Goal: Task Accomplishment & Management: Manage account settings

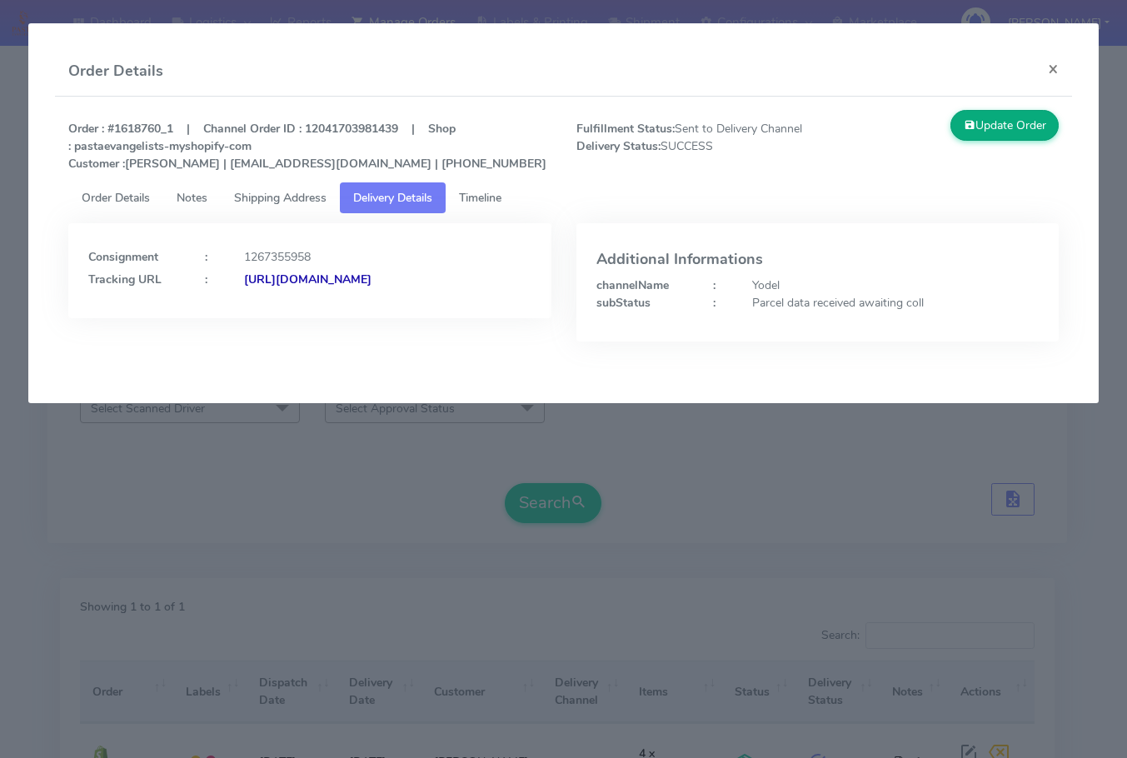
scroll to position [184, 0]
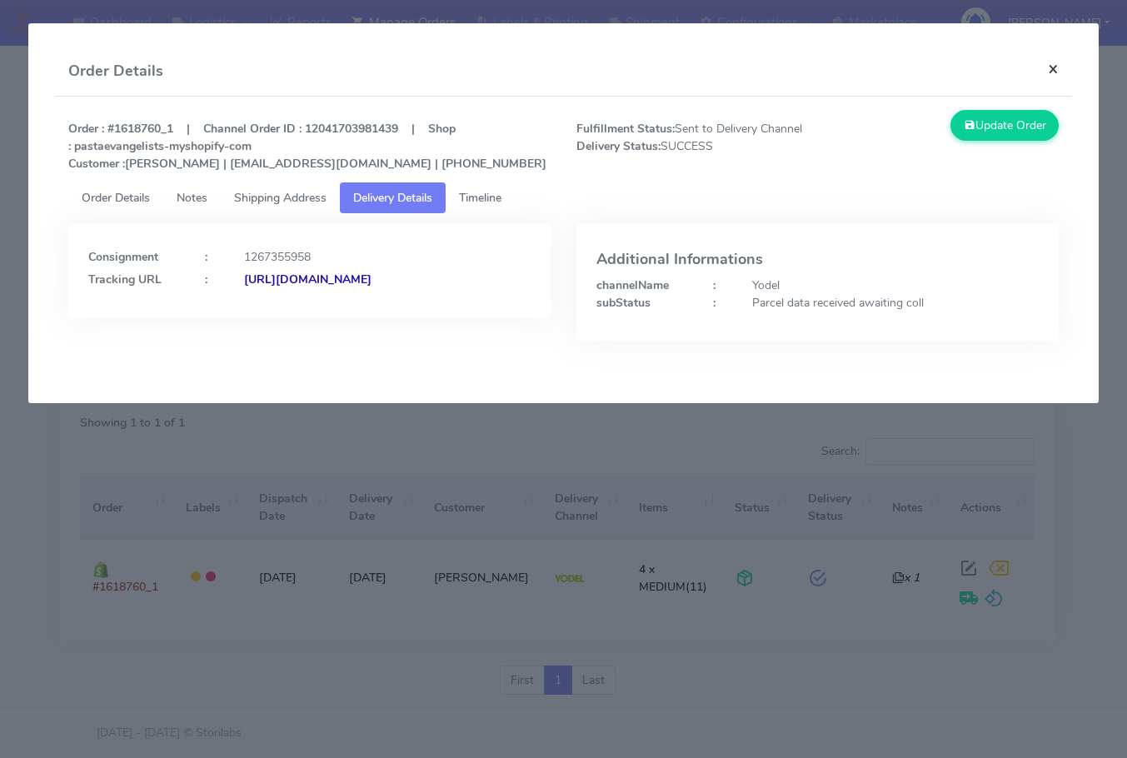
click at [1054, 67] on button "×" at bounding box center [1053, 69] width 37 height 44
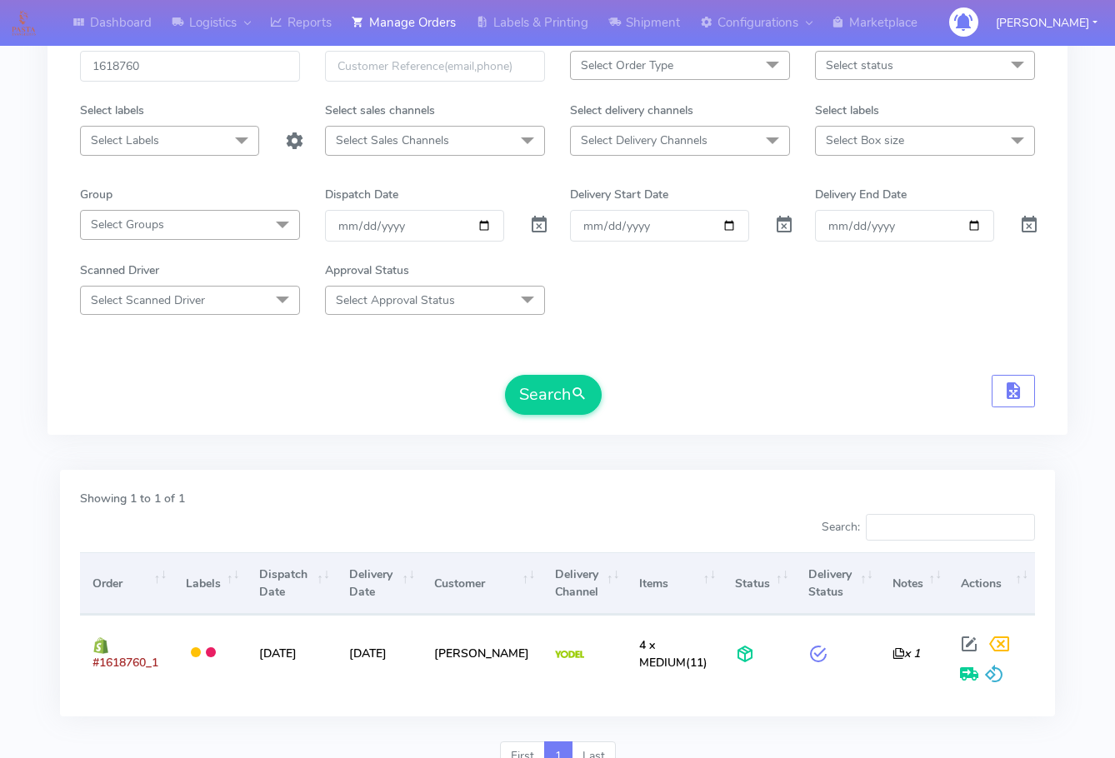
scroll to position [0, 0]
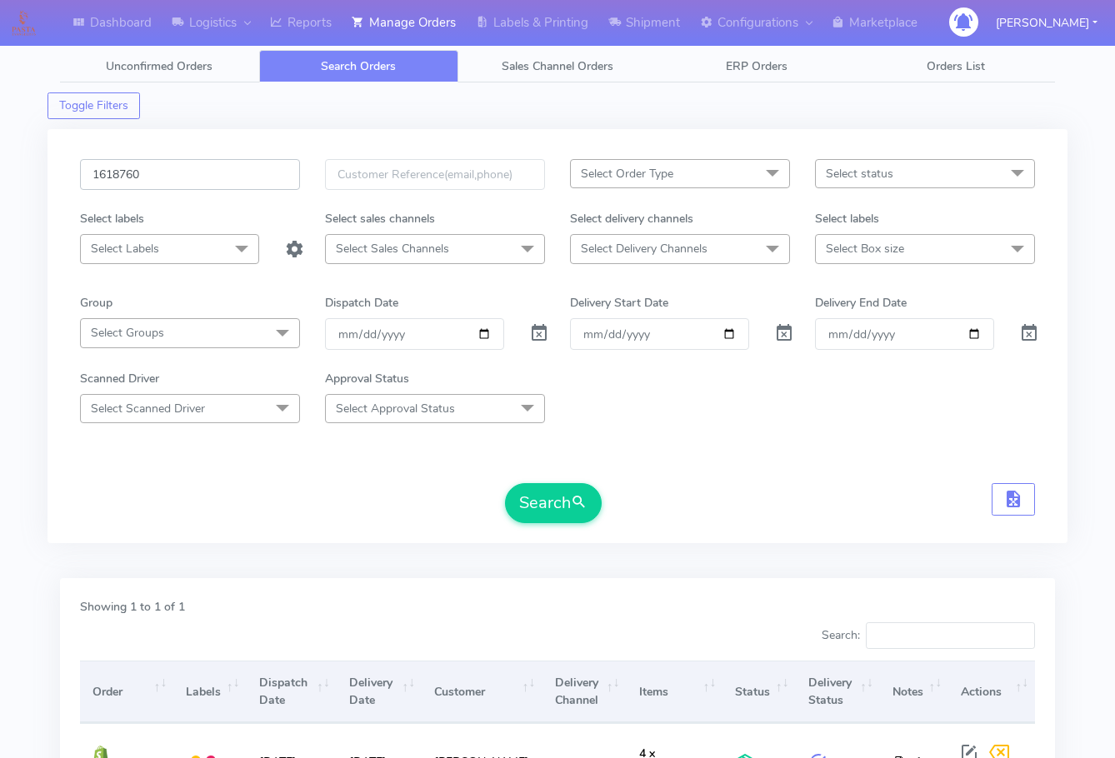
click at [167, 172] on input "1618760" at bounding box center [190, 174] width 220 height 31
paste input "20315"
type input "1620315"
click at [572, 509] on button "Search" at bounding box center [553, 503] width 97 height 40
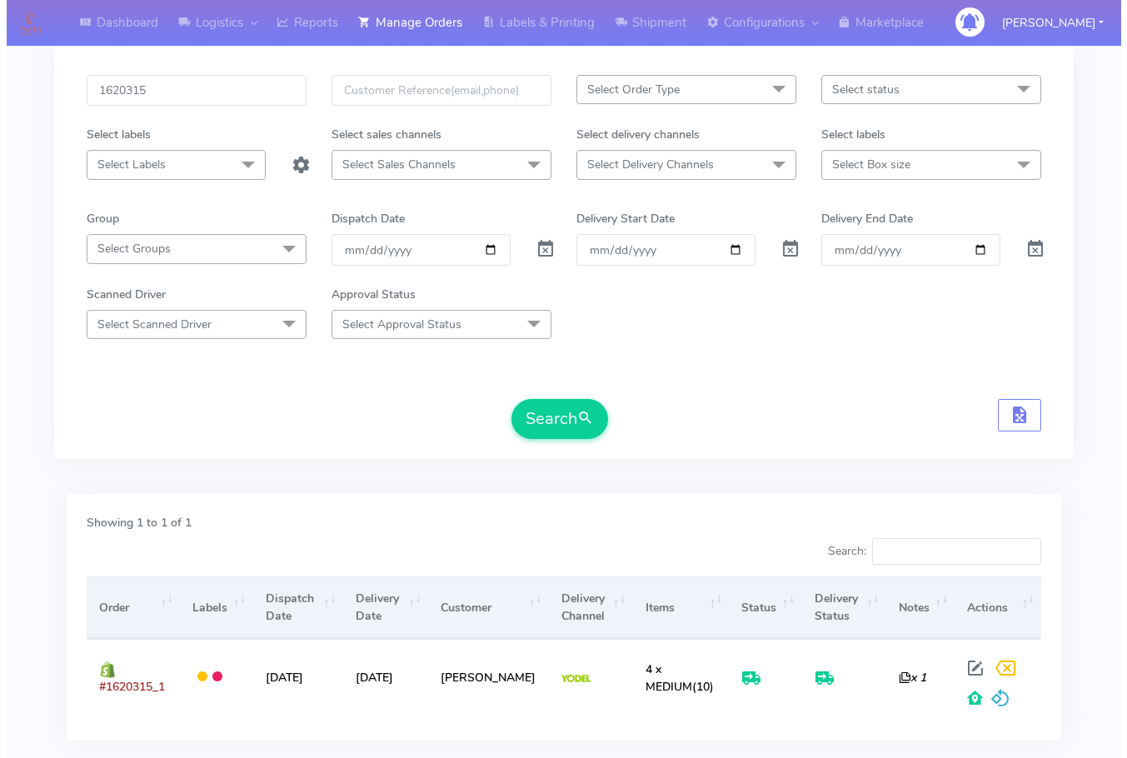
scroll to position [184, 0]
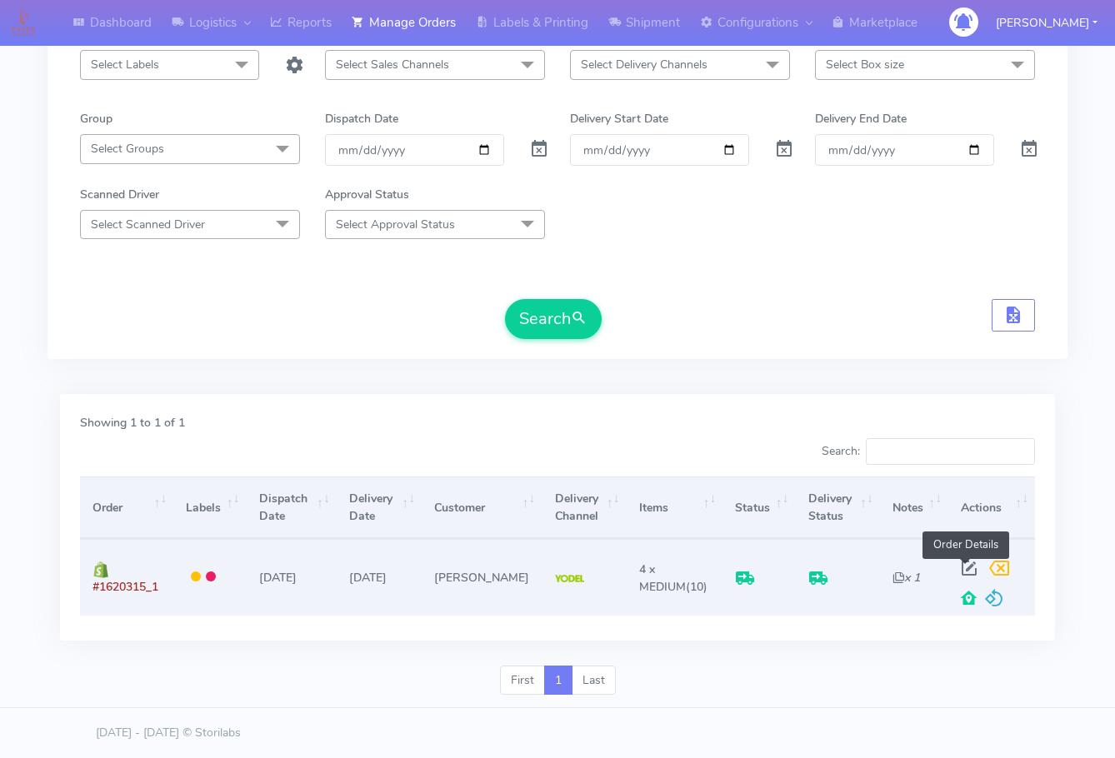
click at [973, 564] on span at bounding box center [969, 572] width 30 height 16
select select "5"
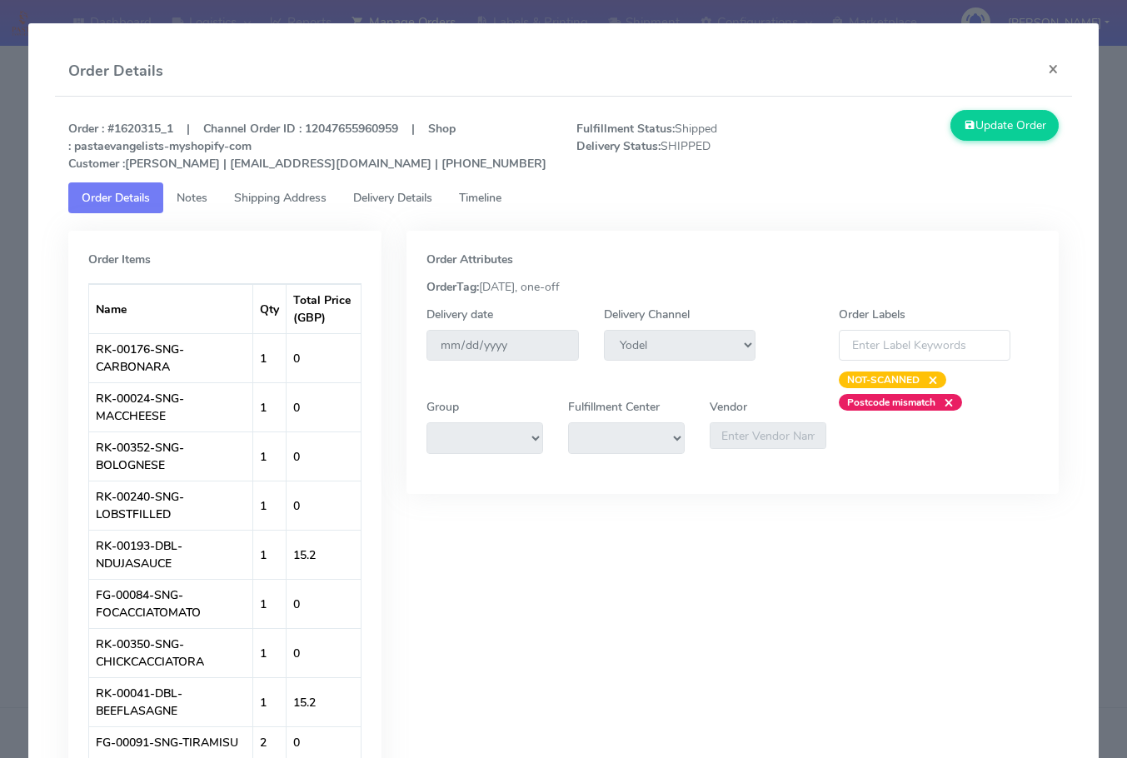
drag, startPoint x: 274, startPoint y: 192, endPoint x: 299, endPoint y: 192, distance: 25.0
click at [274, 192] on span "Shipping Address" at bounding box center [280, 198] width 92 height 16
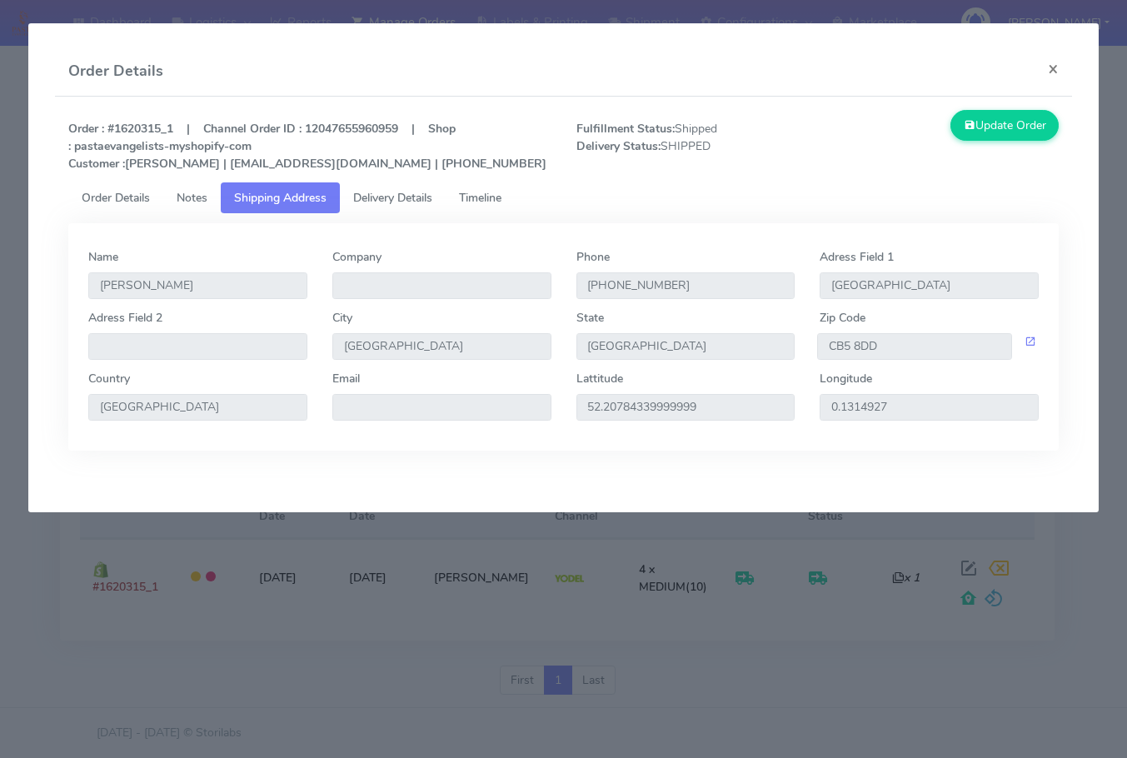
click at [380, 197] on span "Delivery Details" at bounding box center [392, 198] width 79 height 16
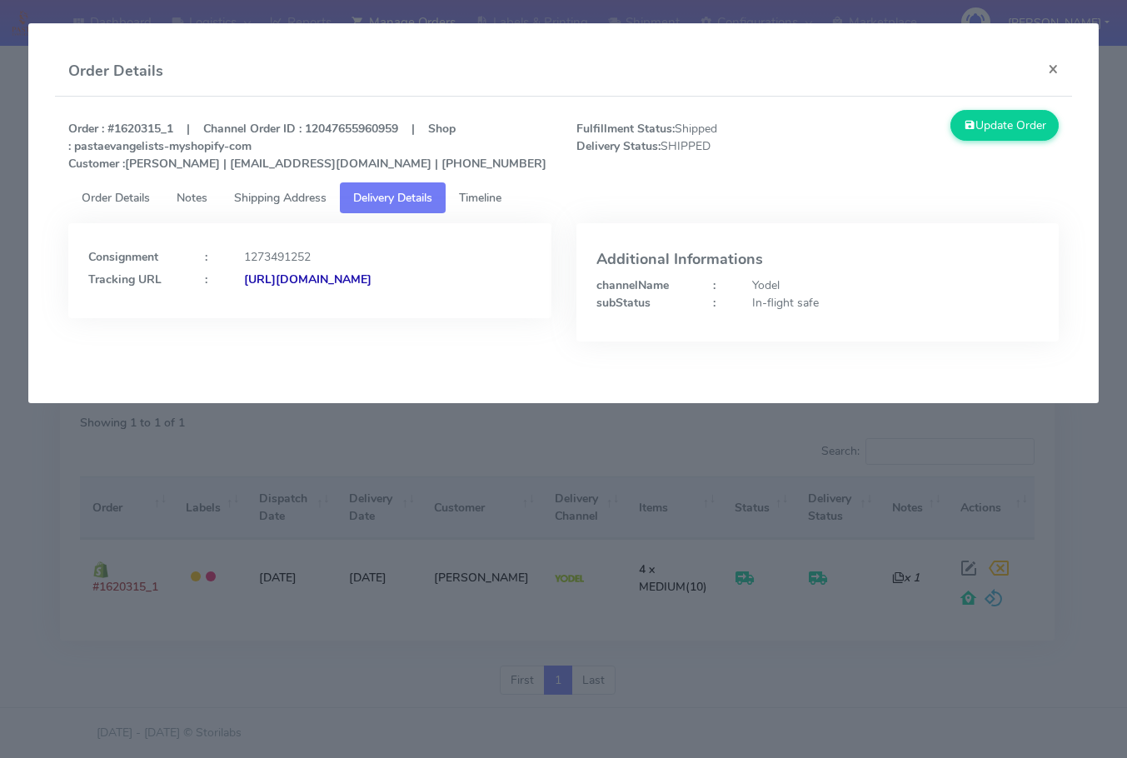
click at [265, 206] on link "Shipping Address" at bounding box center [280, 197] width 119 height 31
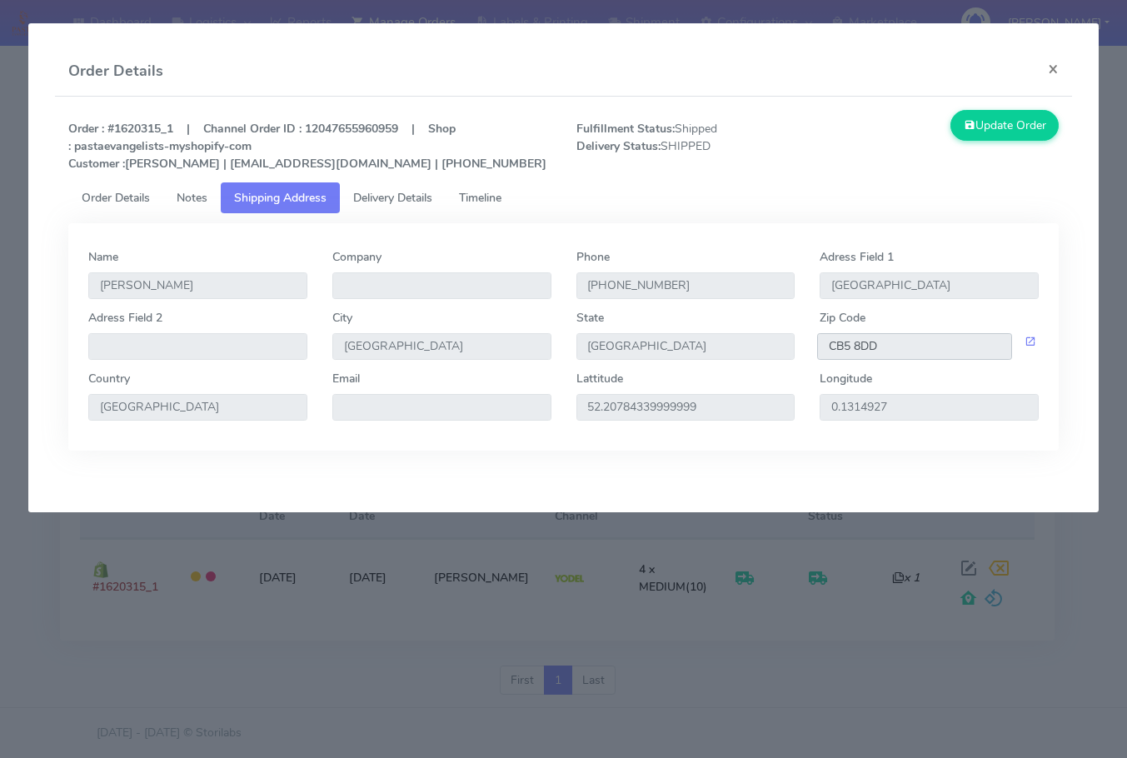
click at [885, 350] on input "CB5 8DD" at bounding box center [914, 346] width 195 height 27
click at [402, 206] on link "Delivery Details" at bounding box center [393, 197] width 106 height 31
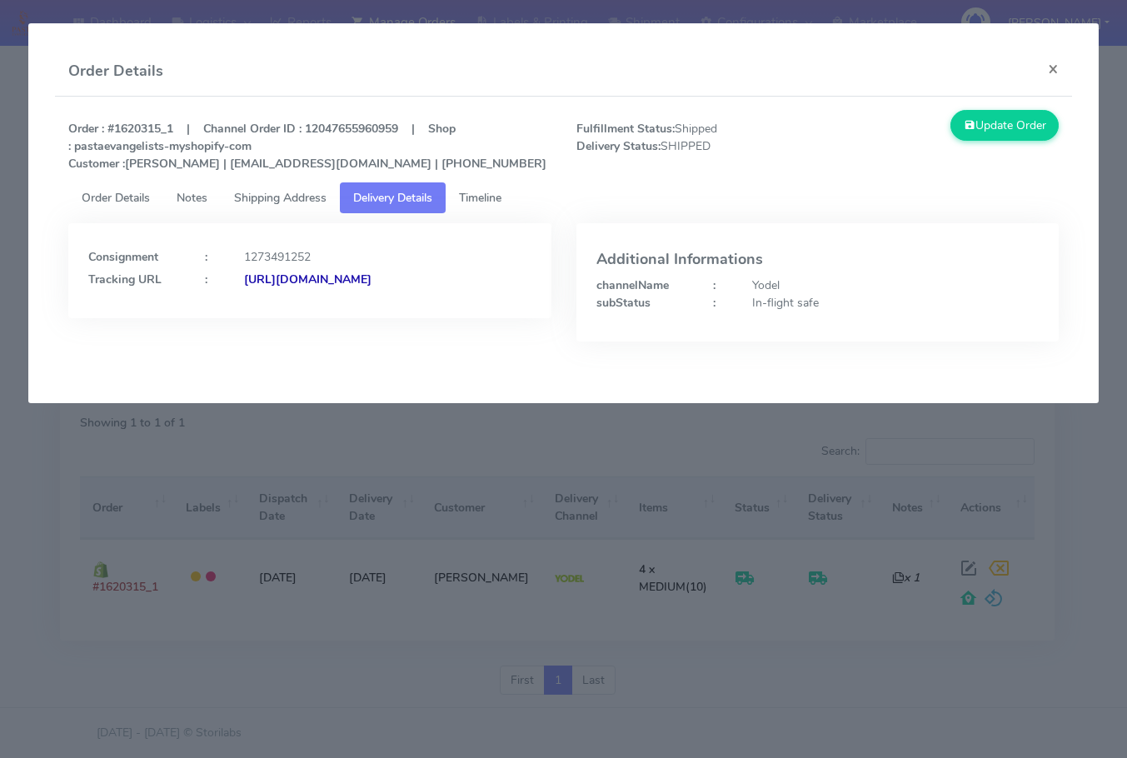
click at [282, 287] on strong "[URL][DOMAIN_NAME]" at bounding box center [307, 280] width 127 height 16
click at [1055, 60] on button "×" at bounding box center [1053, 69] width 37 height 44
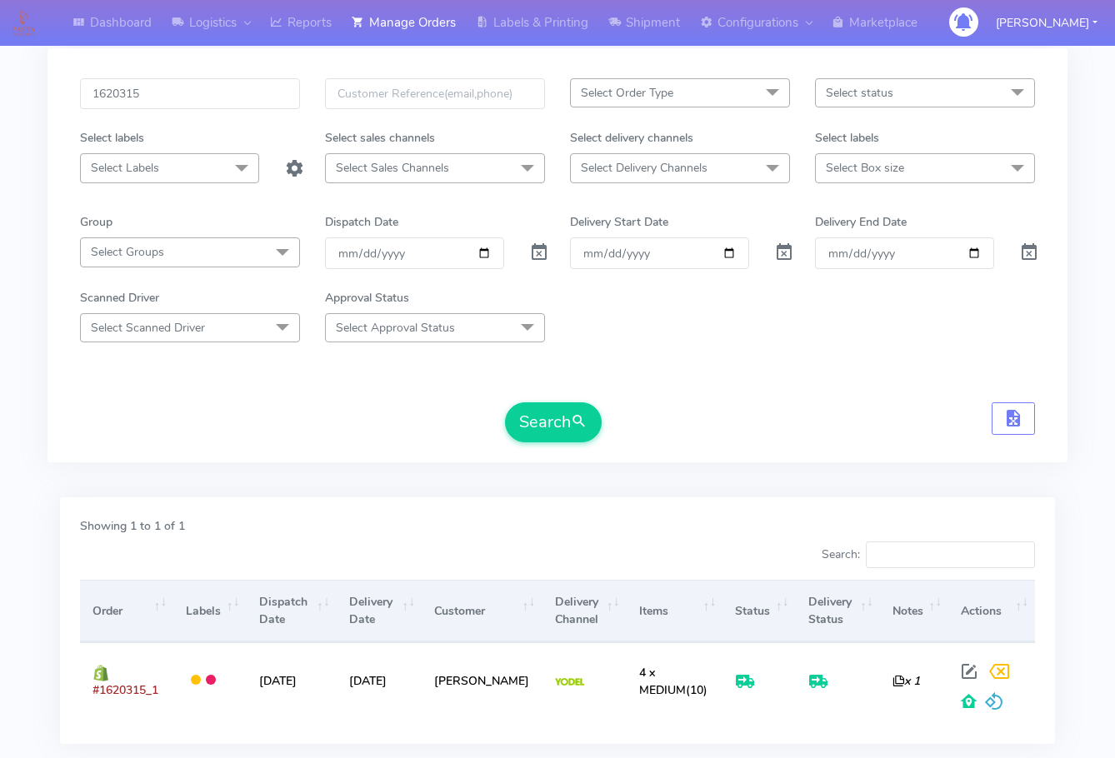
scroll to position [0, 0]
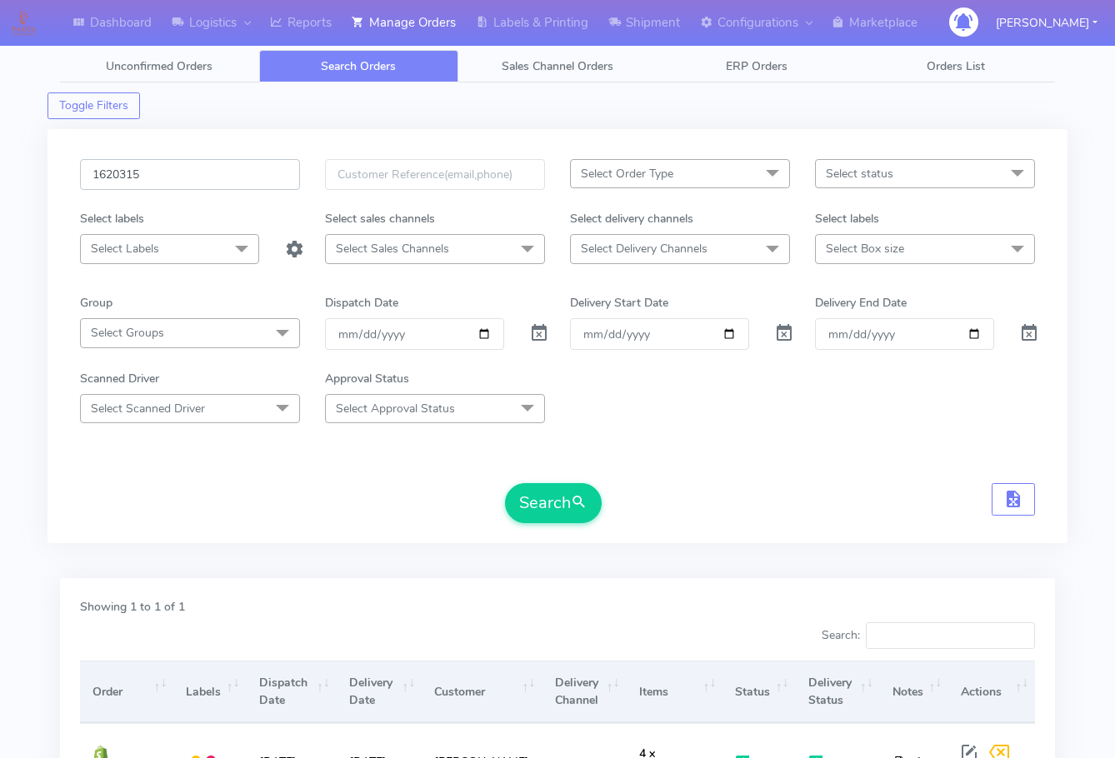
drag, startPoint x: 192, startPoint y: 177, endPoint x: 197, endPoint y: 191, distance: 14.6
click at [192, 177] on input "1620315" at bounding box center [190, 174] width 220 height 31
paste input "18864"
click at [574, 495] on span "submit" at bounding box center [579, 503] width 17 height 22
drag, startPoint x: 185, startPoint y: 178, endPoint x: 225, endPoint y: 242, distance: 74.9
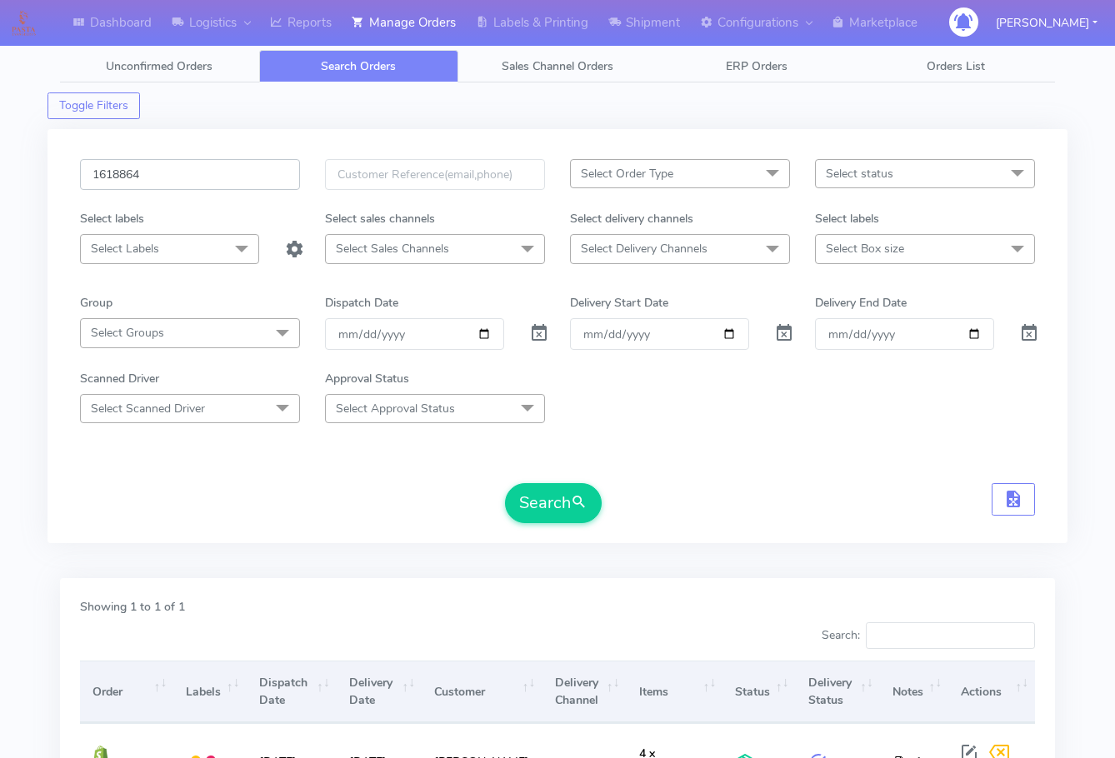
click at [185, 178] on input "1618864" at bounding box center [190, 174] width 220 height 31
paste input "9463"
type input "1619463"
click at [517, 491] on button "Search" at bounding box center [553, 503] width 97 height 40
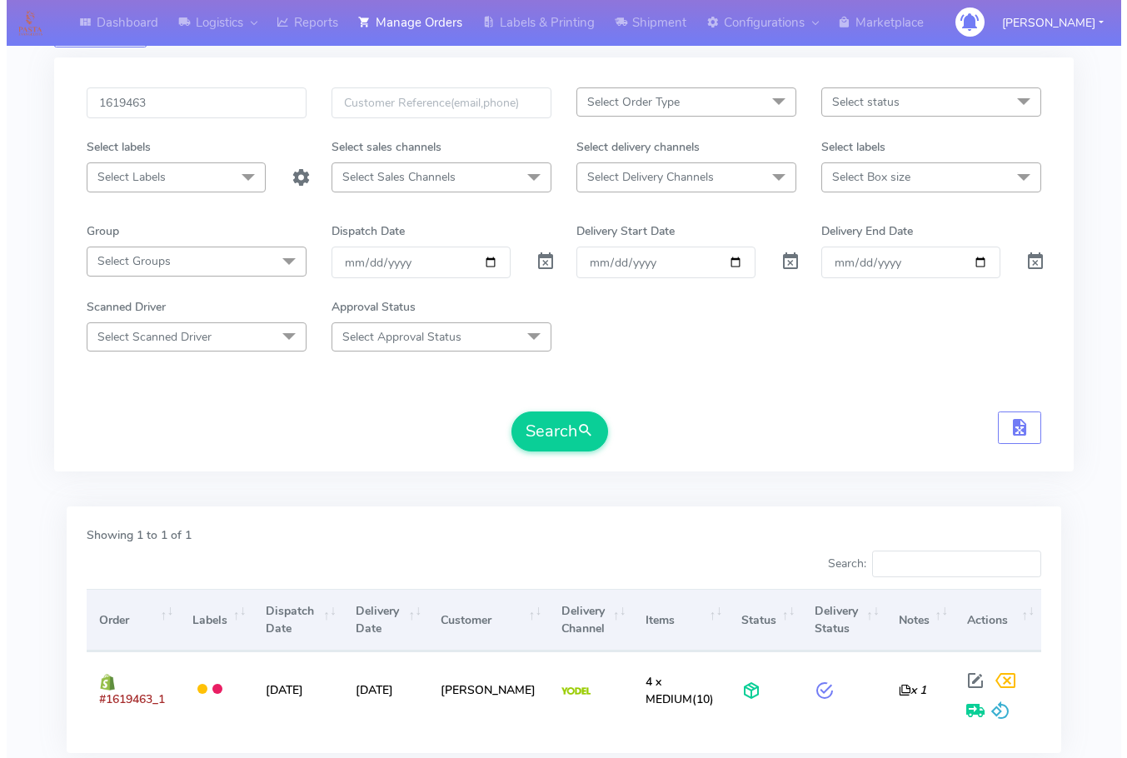
scroll to position [184, 0]
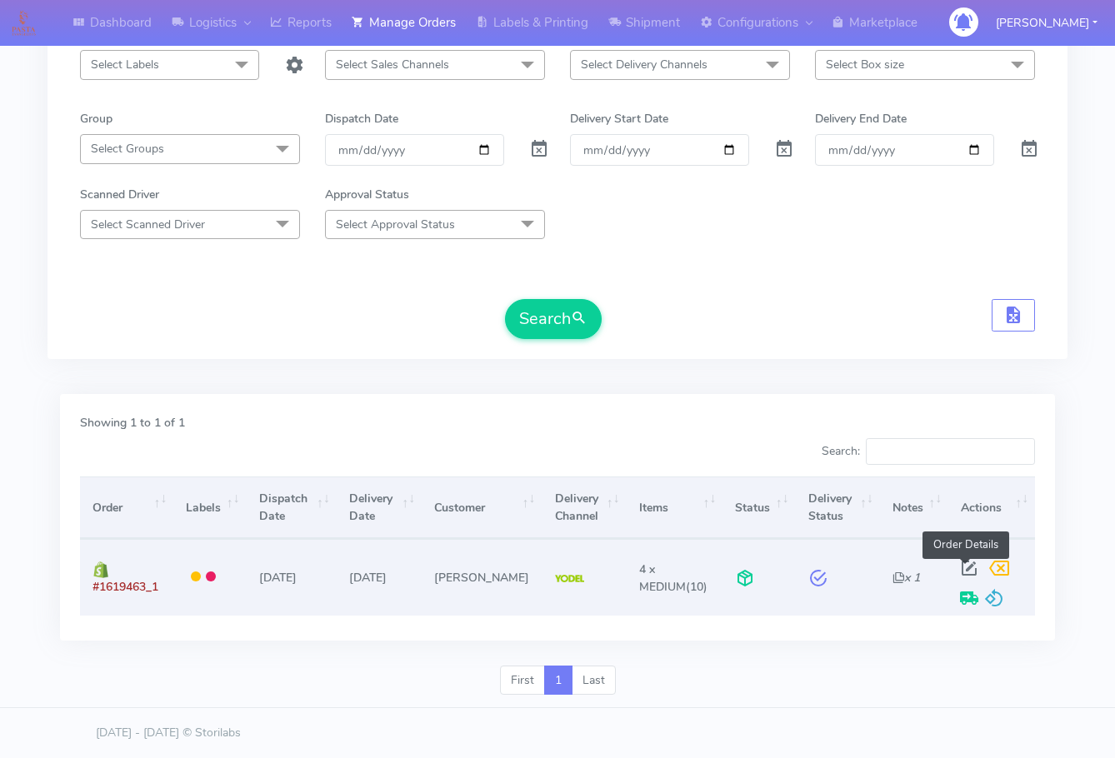
click at [966, 564] on span at bounding box center [969, 572] width 30 height 16
select select "5"
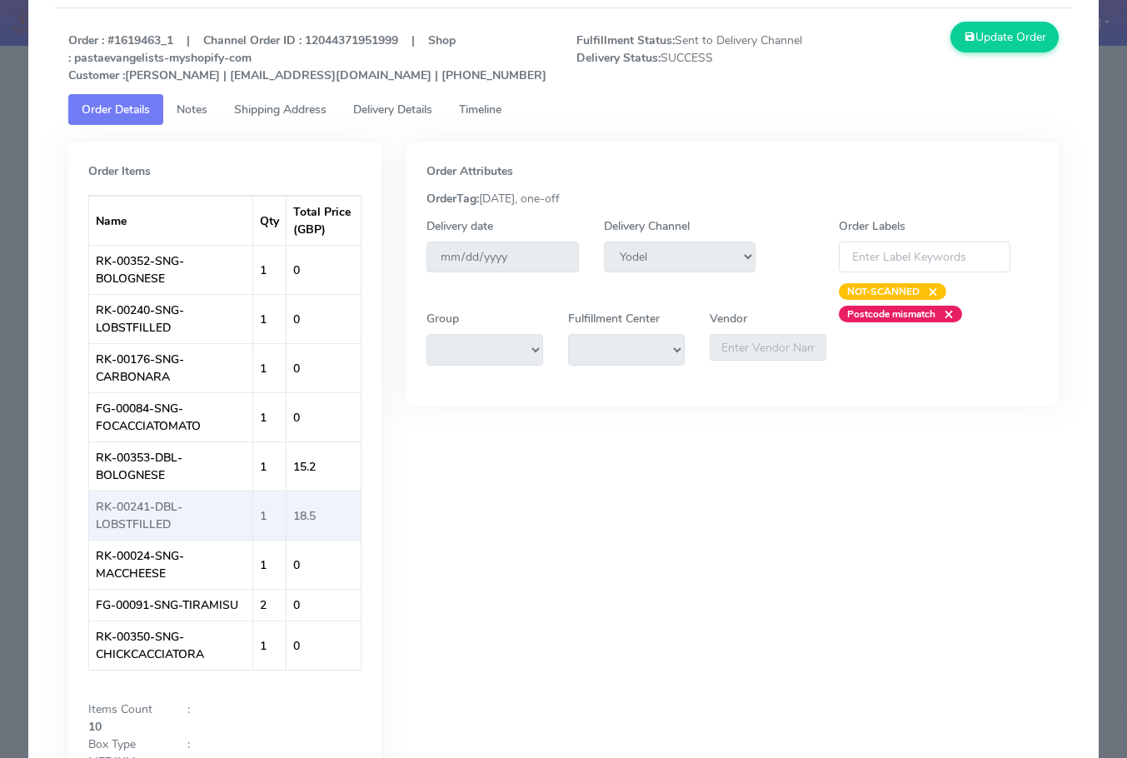
scroll to position [0, 0]
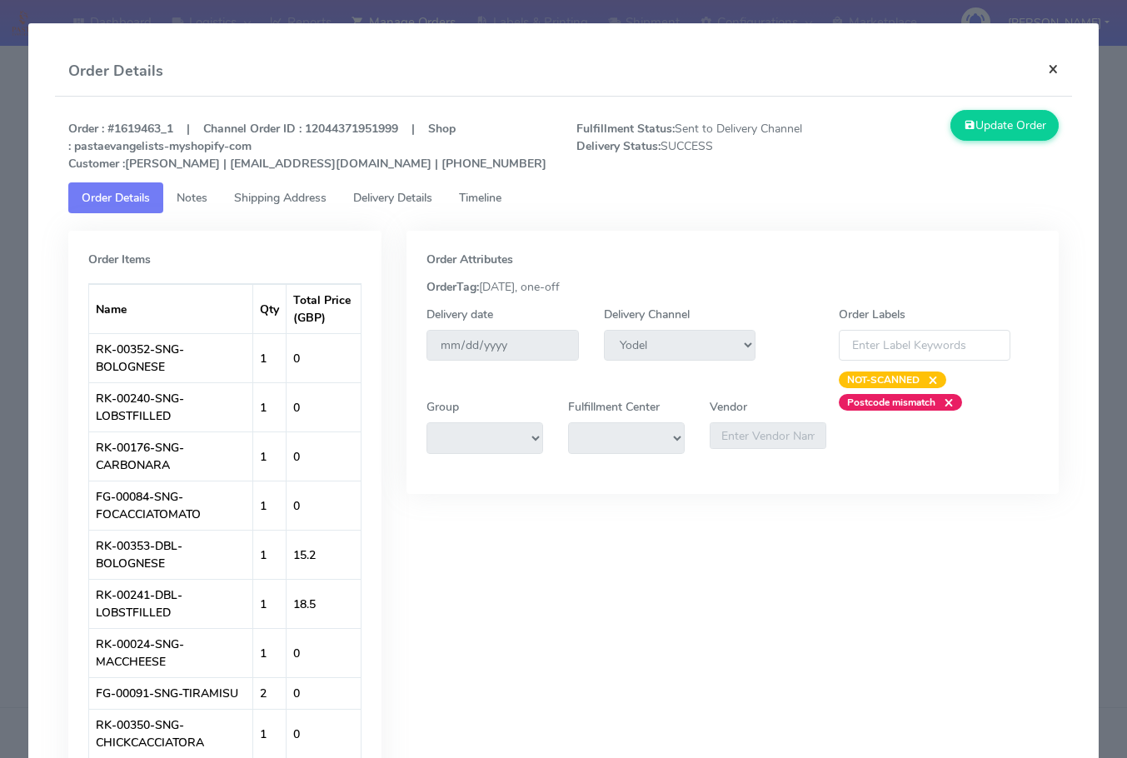
click at [1042, 60] on button "×" at bounding box center [1053, 69] width 37 height 44
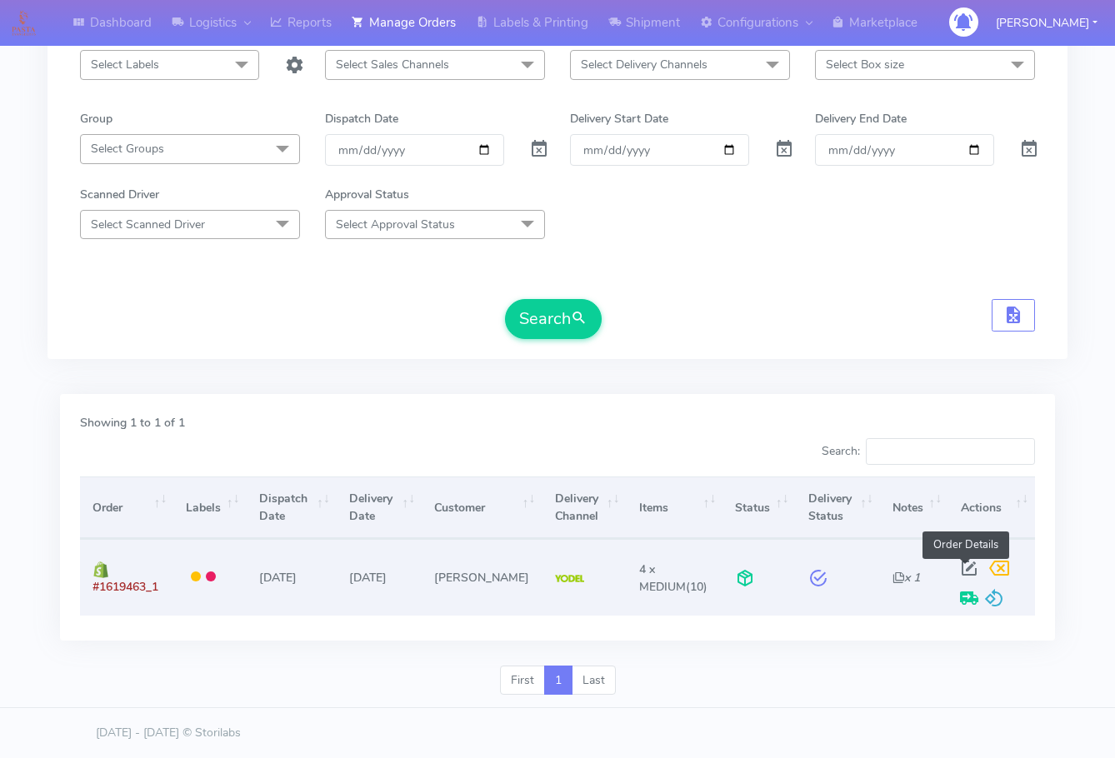
click at [967, 565] on span at bounding box center [969, 572] width 30 height 16
select select "5"
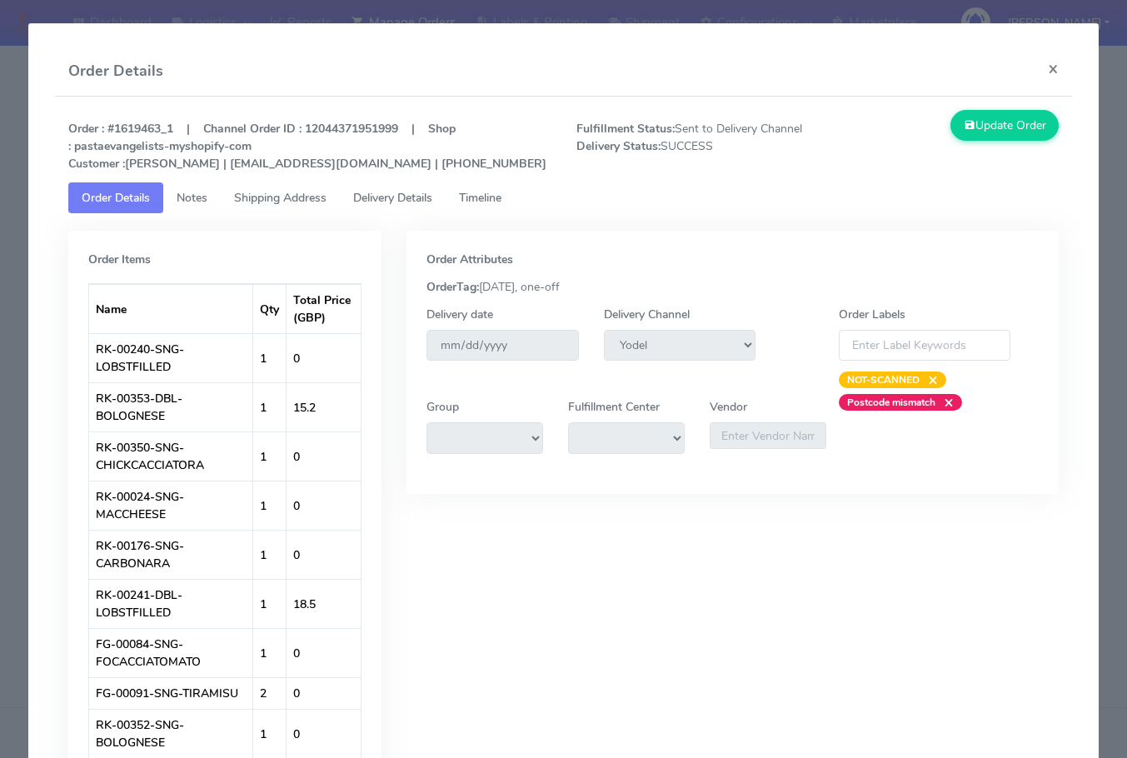
click at [247, 199] on span "Shipping Address" at bounding box center [280, 198] width 92 height 16
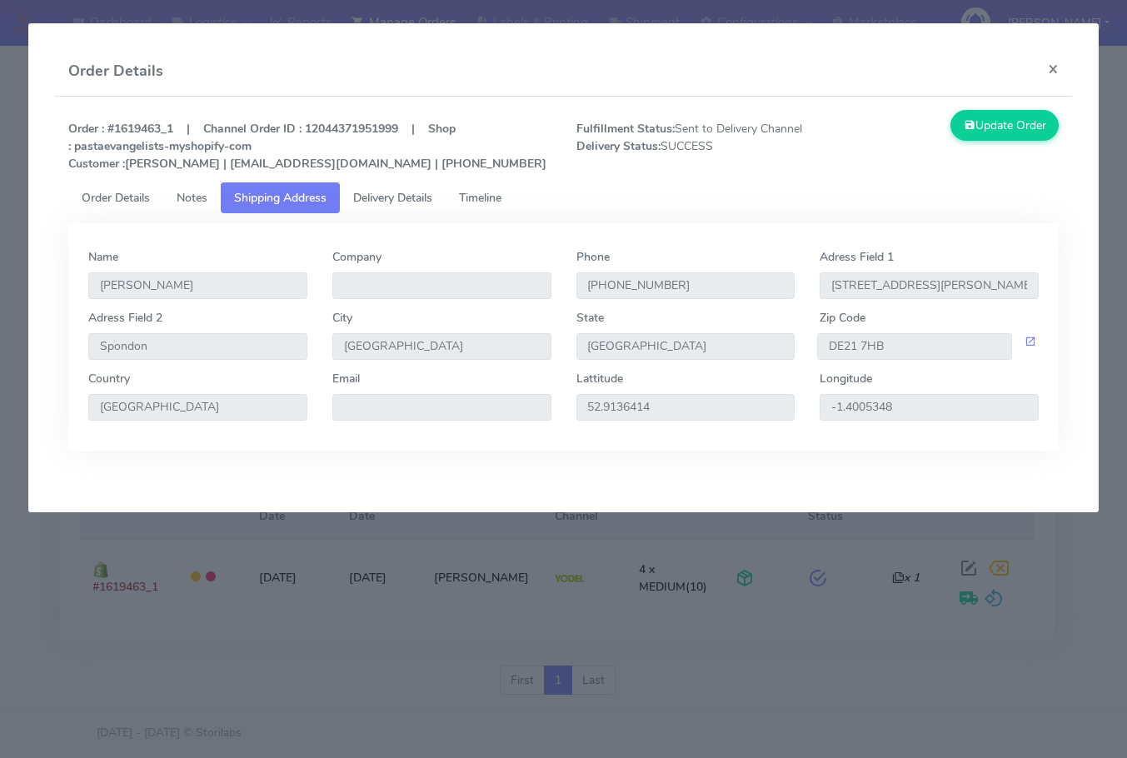
click at [427, 198] on span "Delivery Details" at bounding box center [392, 198] width 79 height 16
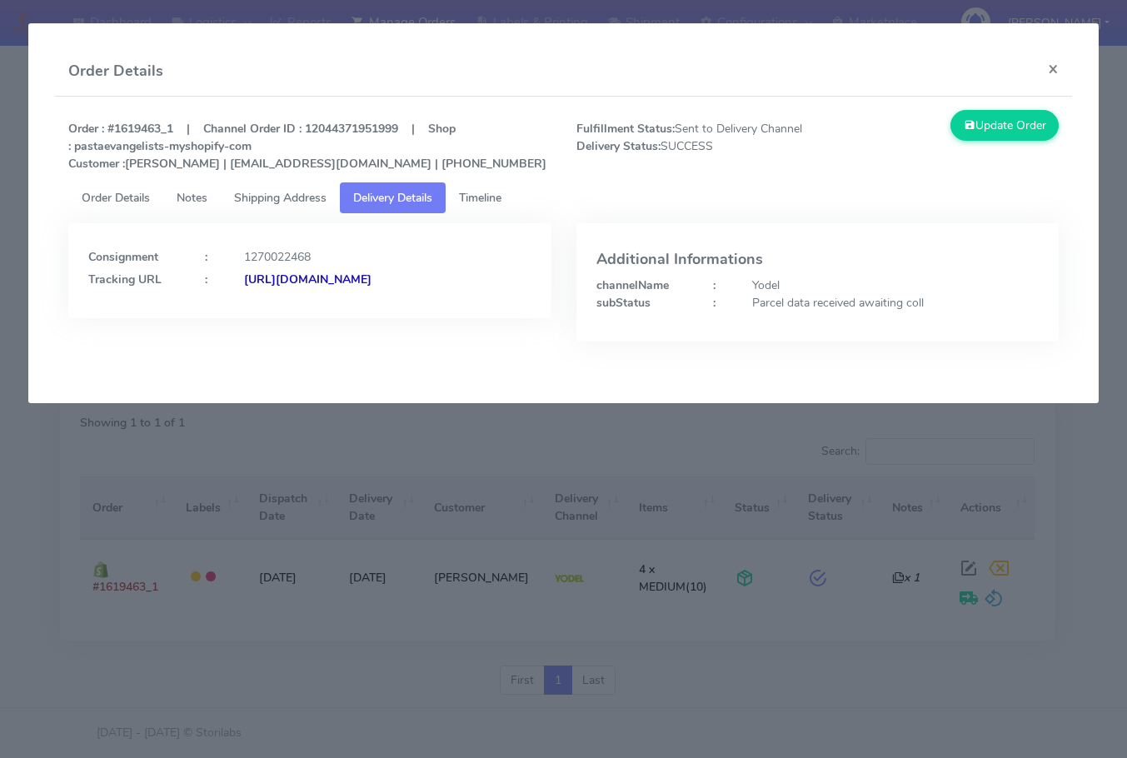
drag, startPoint x: 461, startPoint y: 300, endPoint x: 77, endPoint y: 310, distance: 384.3
click at [77, 310] on div "Consignment : 1270022468 Tracking URL : [URL][DOMAIN_NAME]" at bounding box center [309, 270] width 483 height 95
copy strong "[URL][DOMAIN_NAME]"
